Goal: Task Accomplishment & Management: Manage account settings

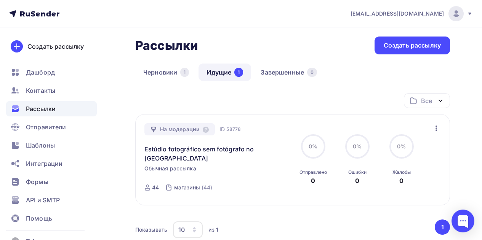
scroll to position [32, 0]
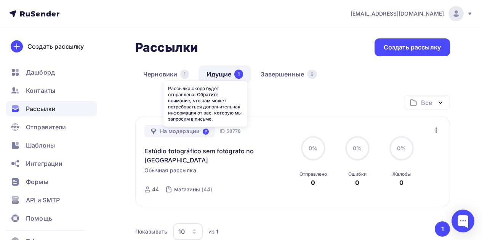
click at [208, 133] on icon at bounding box center [206, 132] width 6 height 6
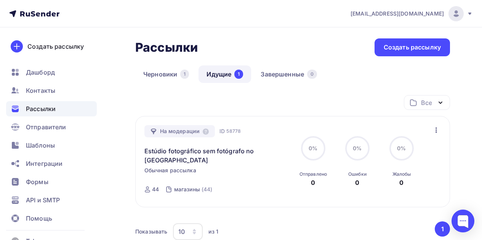
click at [439, 222] on button "1" at bounding box center [441, 229] width 15 height 15
click at [233, 67] on link "Идущие 1" at bounding box center [224, 74] width 53 height 18
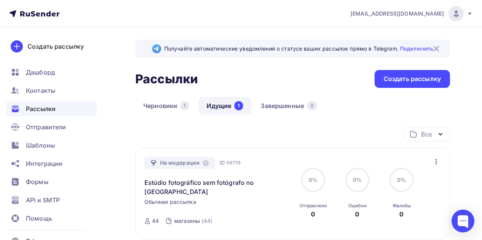
click at [47, 108] on span "Рассылки" at bounding box center [41, 108] width 30 height 9
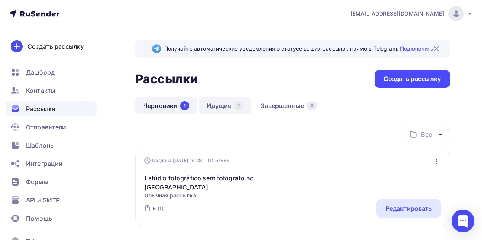
click at [230, 105] on link "Идущие 1" at bounding box center [224, 106] width 53 height 18
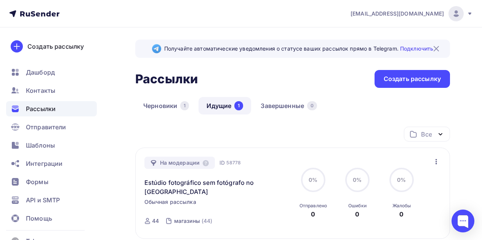
click at [431, 160] on icon "button" at bounding box center [435, 161] width 9 height 9
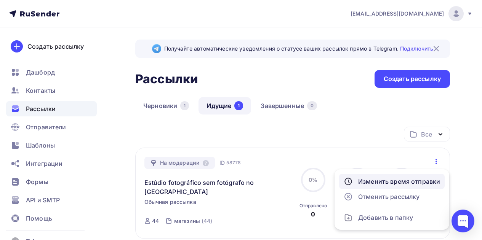
click at [422, 180] on div "Изменить время отправки" at bounding box center [391, 181] width 96 height 9
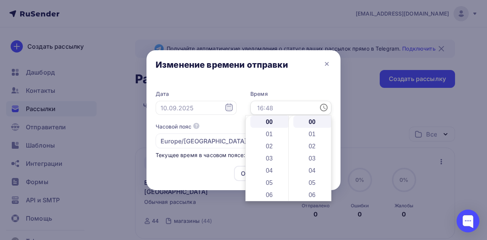
click at [292, 107] on input "text" at bounding box center [290, 108] width 81 height 14
click at [273, 176] on li "16" at bounding box center [269, 182] width 39 height 12
click at [314, 153] on li "50" at bounding box center [312, 151] width 39 height 12
type input "16:50"
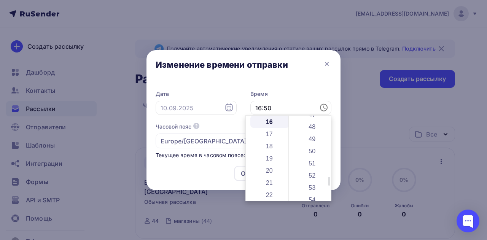
scroll to position [609, 0]
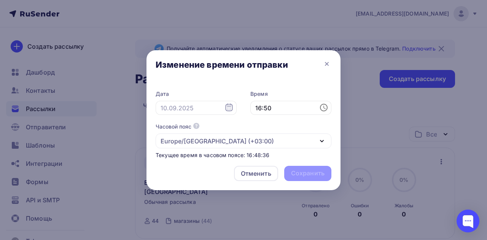
click at [283, 211] on div at bounding box center [243, 120] width 487 height 240
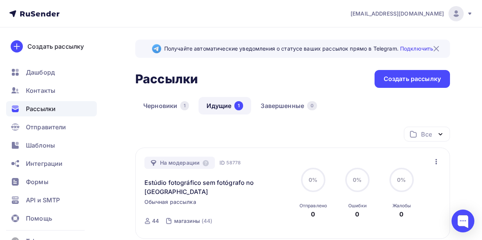
click at [438, 161] on icon "button" at bounding box center [435, 161] width 9 height 9
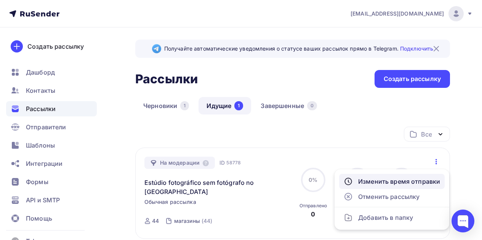
click at [422, 180] on div "Изменить время отправки" at bounding box center [391, 181] width 96 height 9
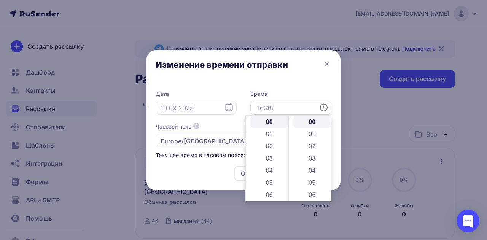
click at [293, 104] on input "text" at bounding box center [290, 108] width 81 height 14
click at [310, 181] on li "57" at bounding box center [312, 179] width 39 height 12
click at [271, 159] on li "16" at bounding box center [269, 154] width 39 height 12
type input "16:57"
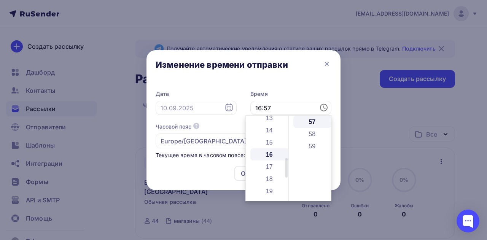
scroll to position [195, 0]
click at [322, 108] on icon at bounding box center [323, 107] width 9 height 9
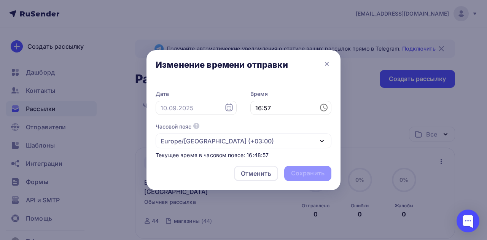
click at [301, 75] on div "Изменение времени отправки" at bounding box center [244, 66] width 194 height 32
click at [293, 176] on div "Отменить Сохранить" at bounding box center [244, 175] width 194 height 30
click at [319, 140] on icon "button" at bounding box center [321, 141] width 9 height 9
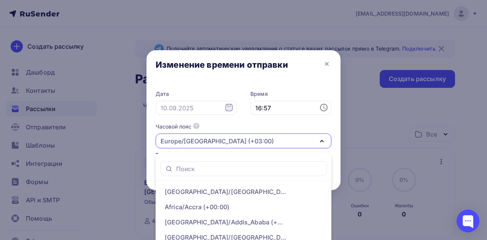
scroll to position [64, 0]
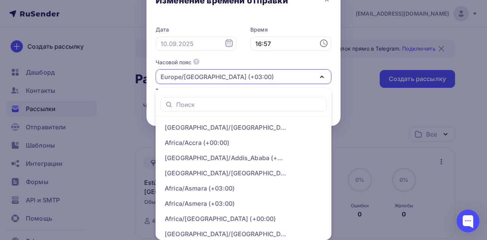
click at [311, 62] on div "Часовой пояс По умолчанию используется часовой пояс из настроек вашего акаунта …" at bounding box center [244, 72] width 176 height 26
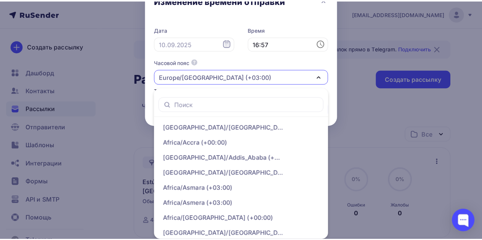
scroll to position [0, 0]
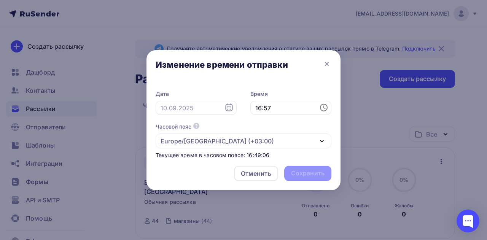
click at [225, 106] on icon at bounding box center [229, 107] width 9 height 9
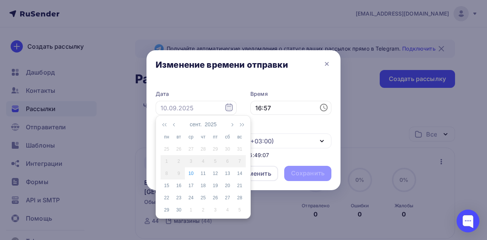
click at [230, 110] on icon at bounding box center [228, 108] width 7 height 8
click at [194, 171] on div "10" at bounding box center [191, 173] width 12 height 7
type input "[DATE]"
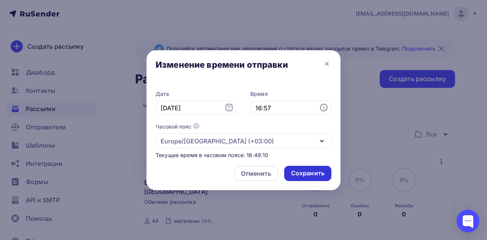
click at [304, 178] on div "Сохранить" at bounding box center [307, 173] width 33 height 9
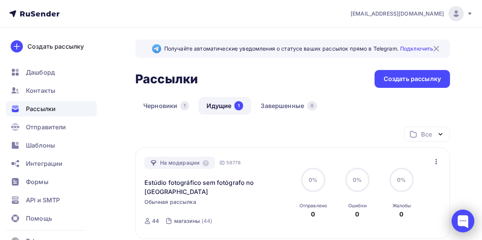
click at [463, 223] on div at bounding box center [462, 221] width 23 height 23
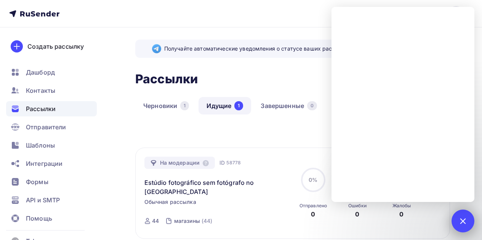
click at [463, 223] on div at bounding box center [462, 221] width 10 height 10
